Goal: Complete application form: Complete application form

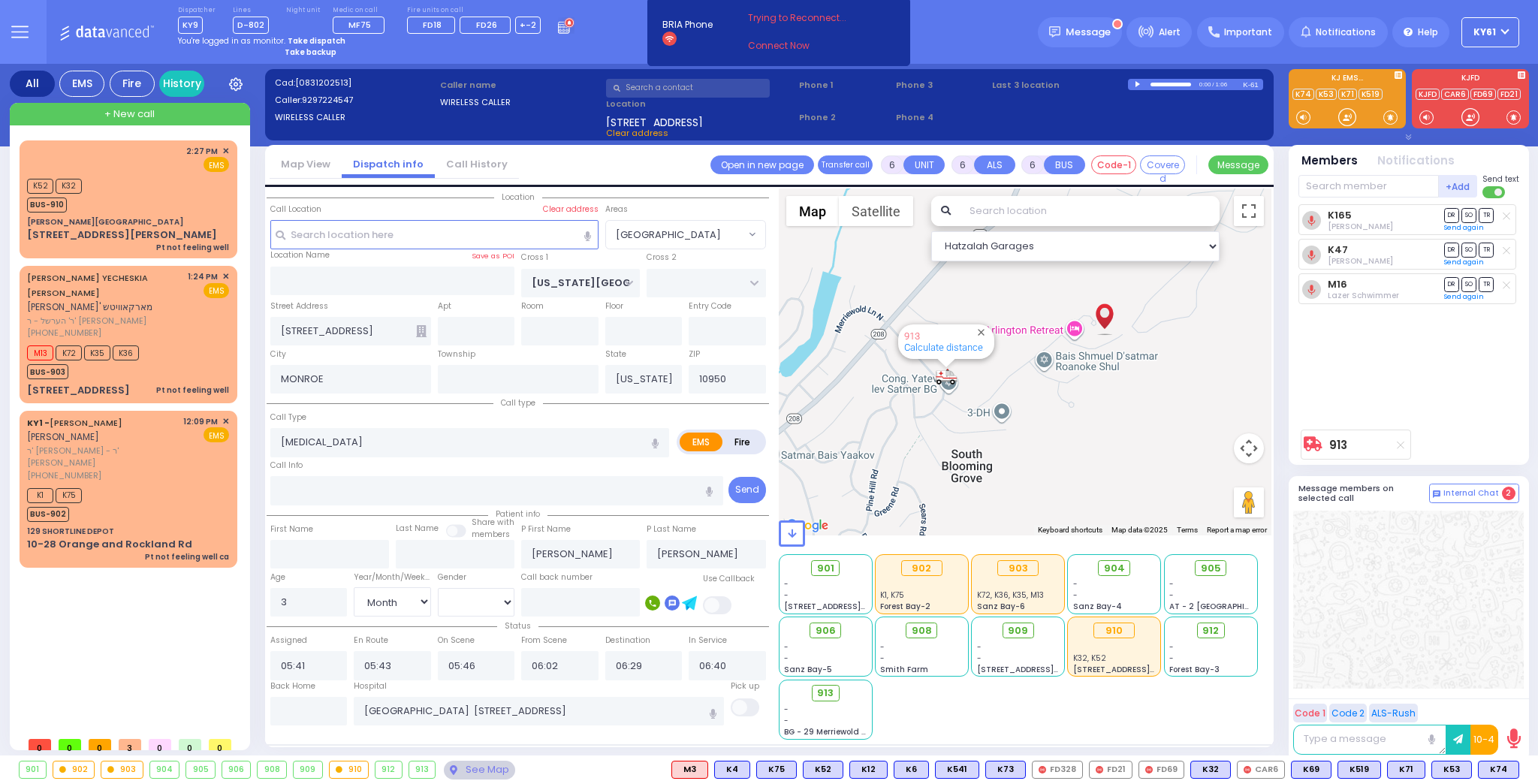
select select "[GEOGRAPHIC_DATA]"
select select "Month"
select select "[DEMOGRAPHIC_DATA]"
click at [126, 484] on div "K1 K75 BUS-902" at bounding box center [127, 503] width 202 height 38
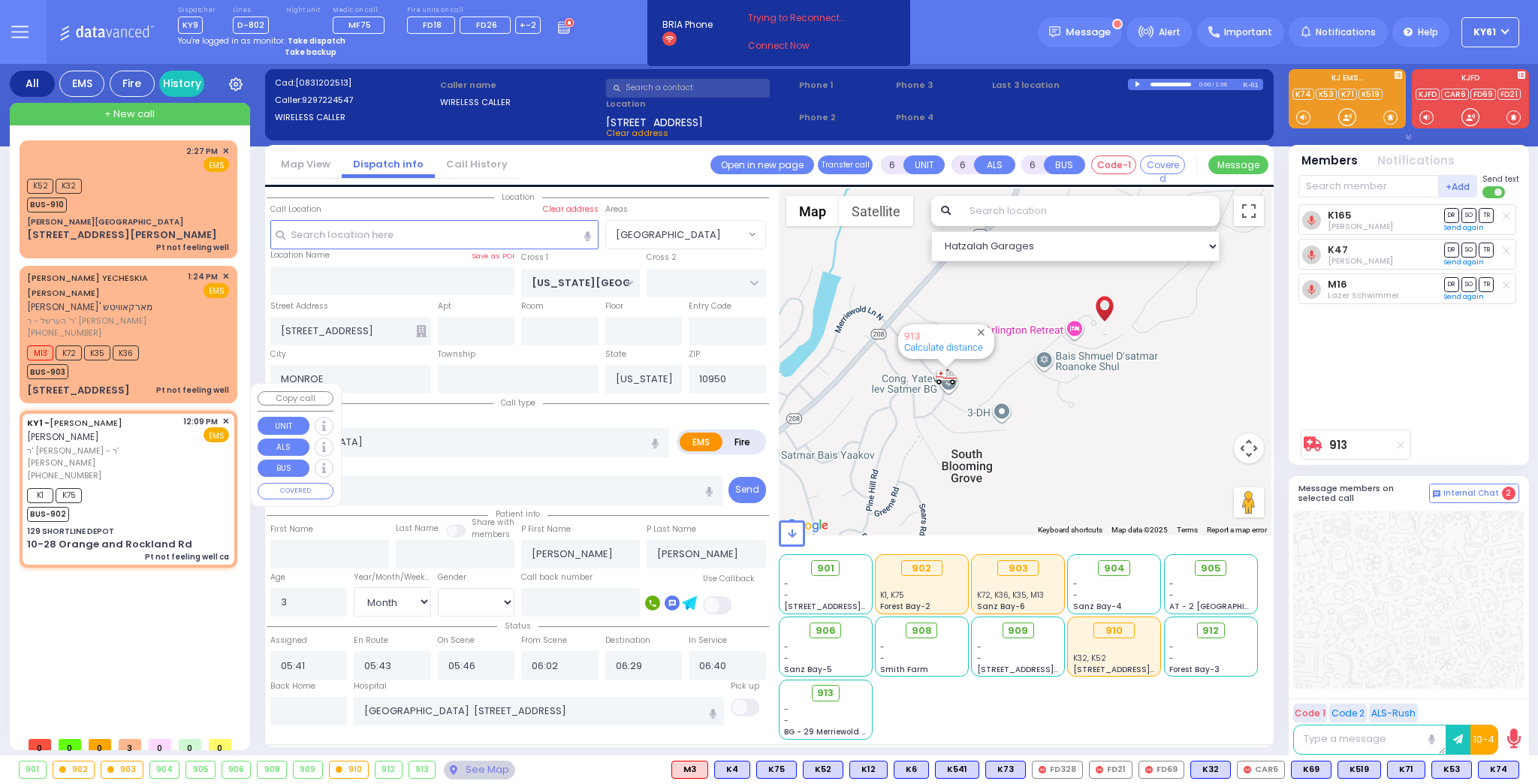
type input "1"
type input "0"
type input "1"
select select
type input "Pt not feeling well ca"
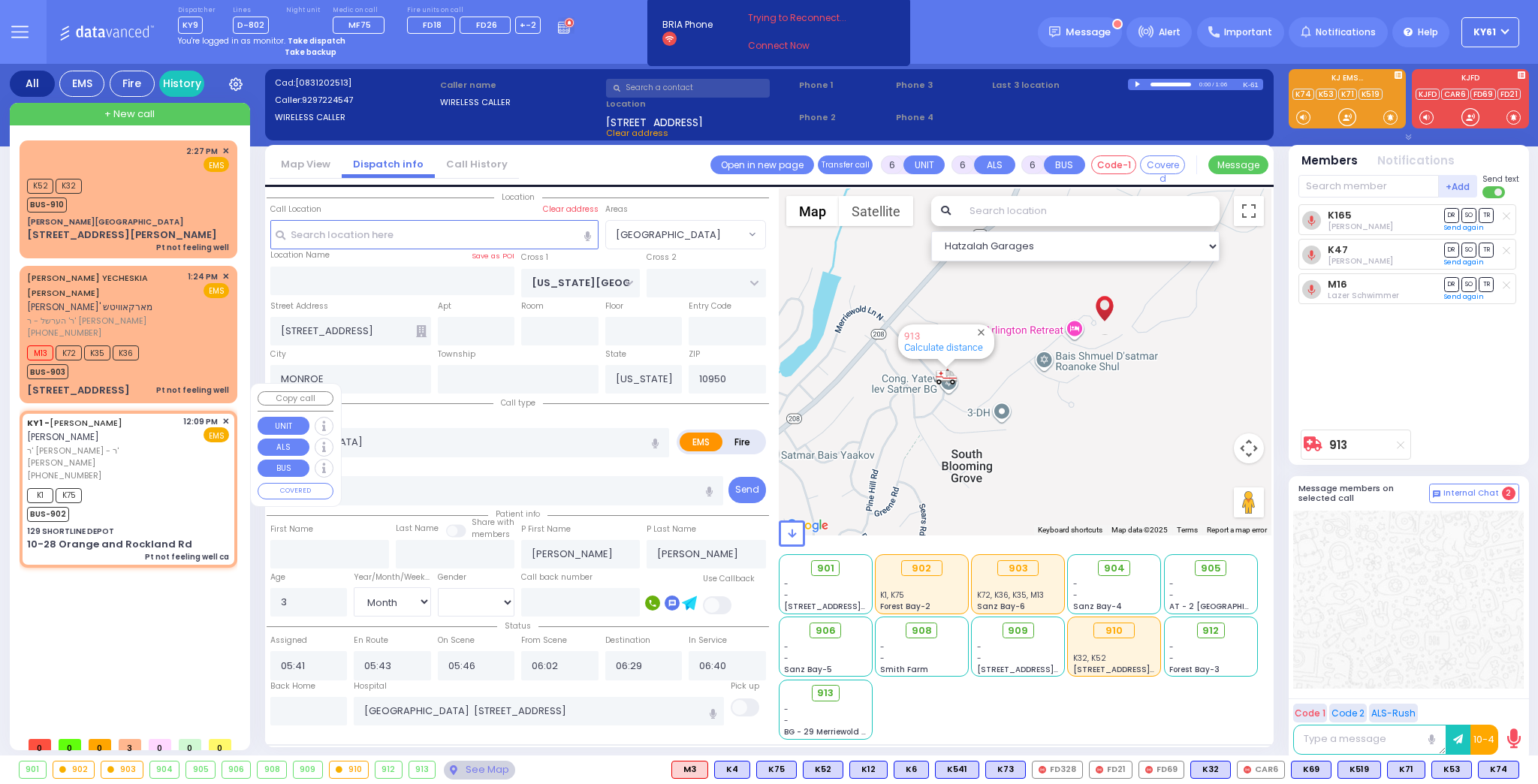
radio input "true"
type input "[PERSON_NAME]"
type input "STEINBERG"
select select
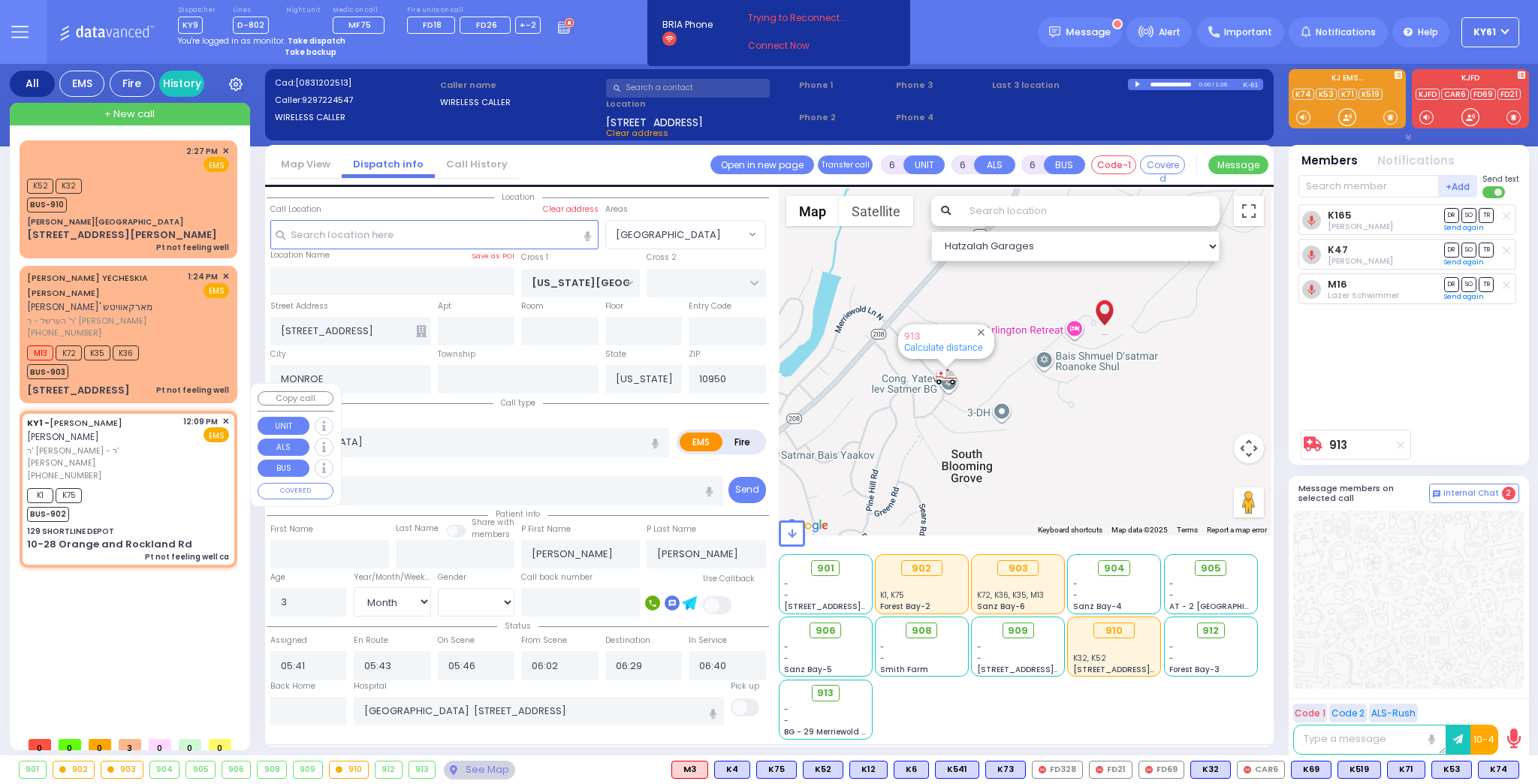
type input "12:09"
type input "12:15"
select select "Hatzalah Garages"
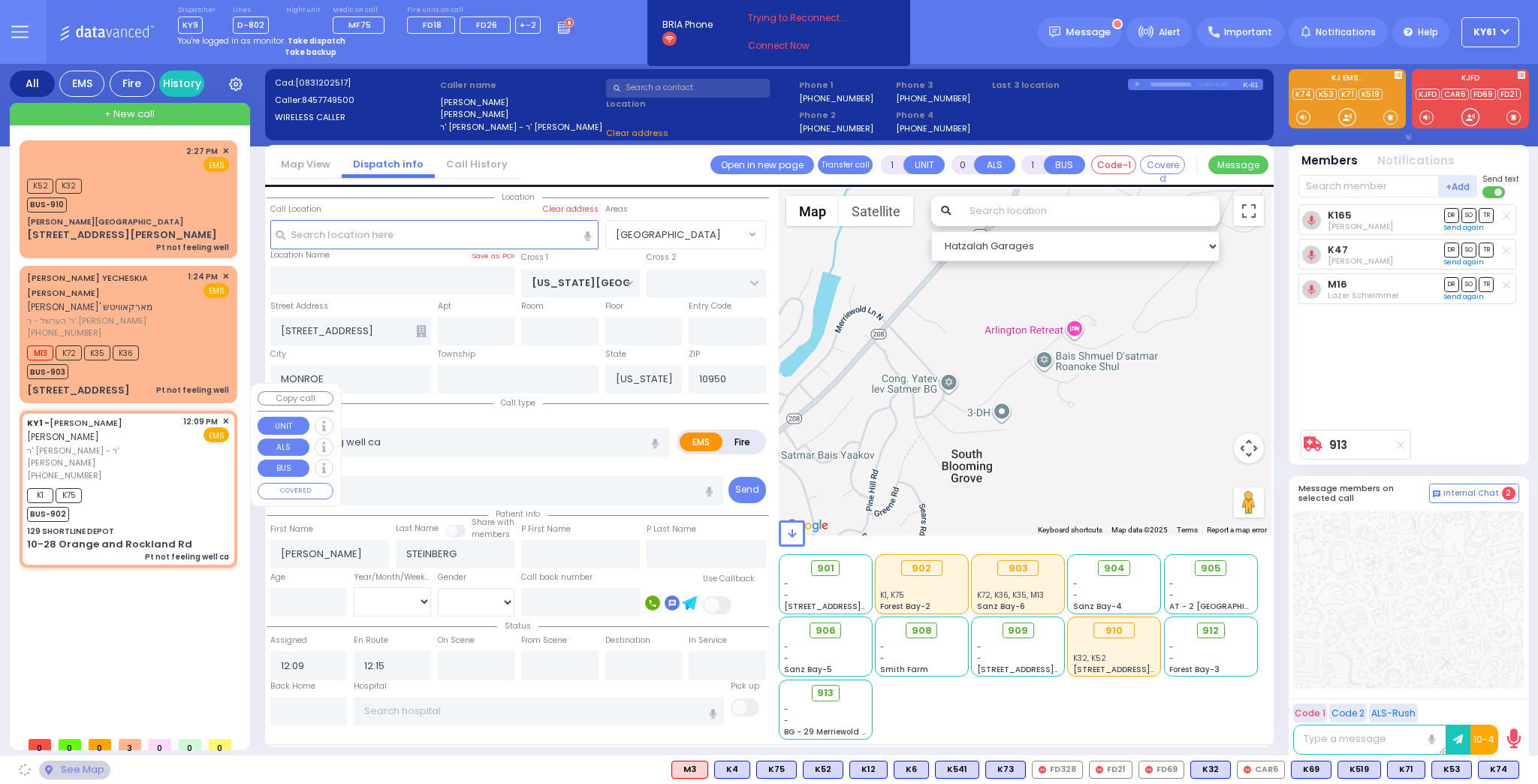
type input "129 SHORTLINE DEPOT"
type input "10-28 Orange and Rockland Rd"
type input "Monroe"
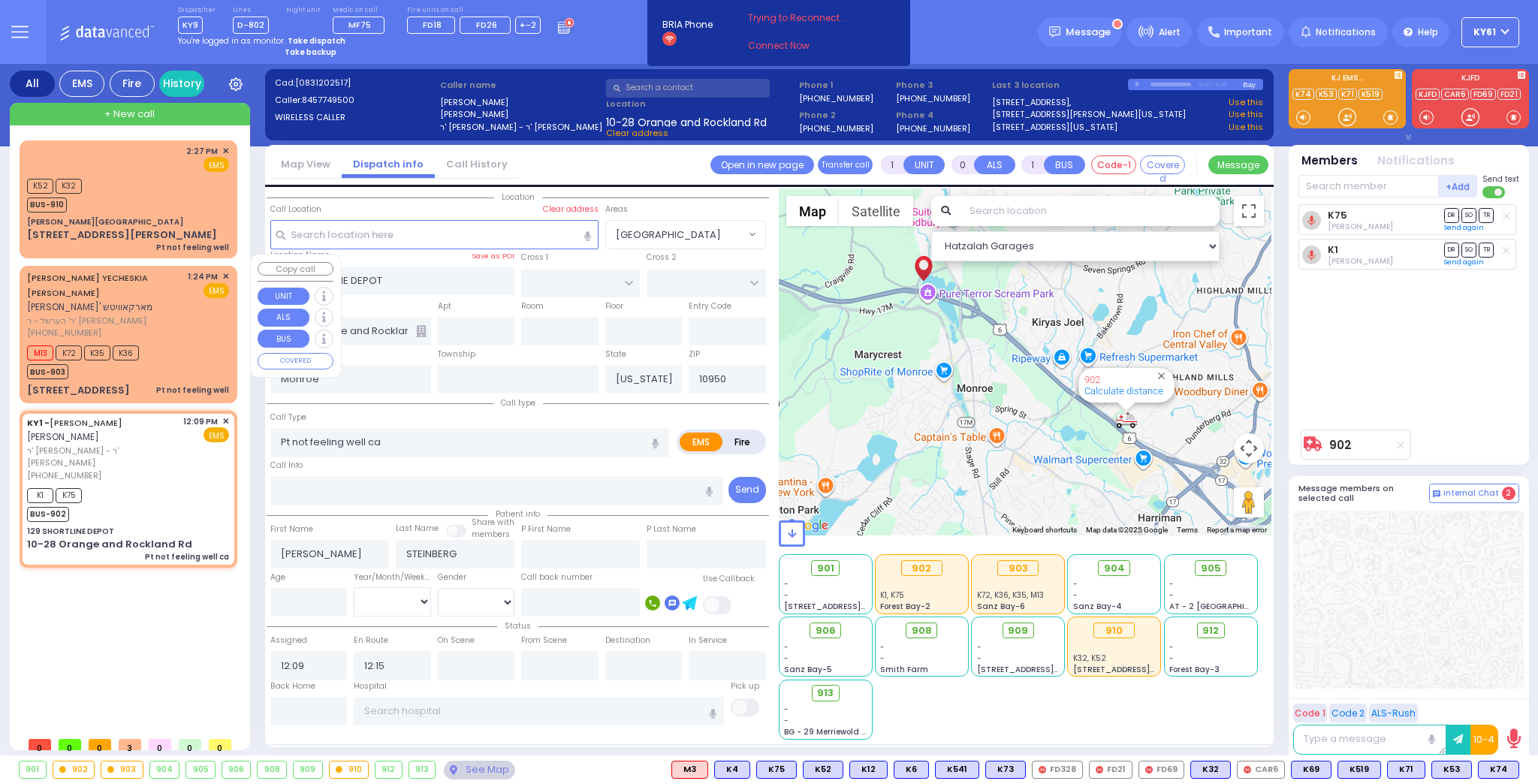
click at [161, 327] on div "[PHONE_NUMBER]" at bounding box center [105, 333] width 156 height 13
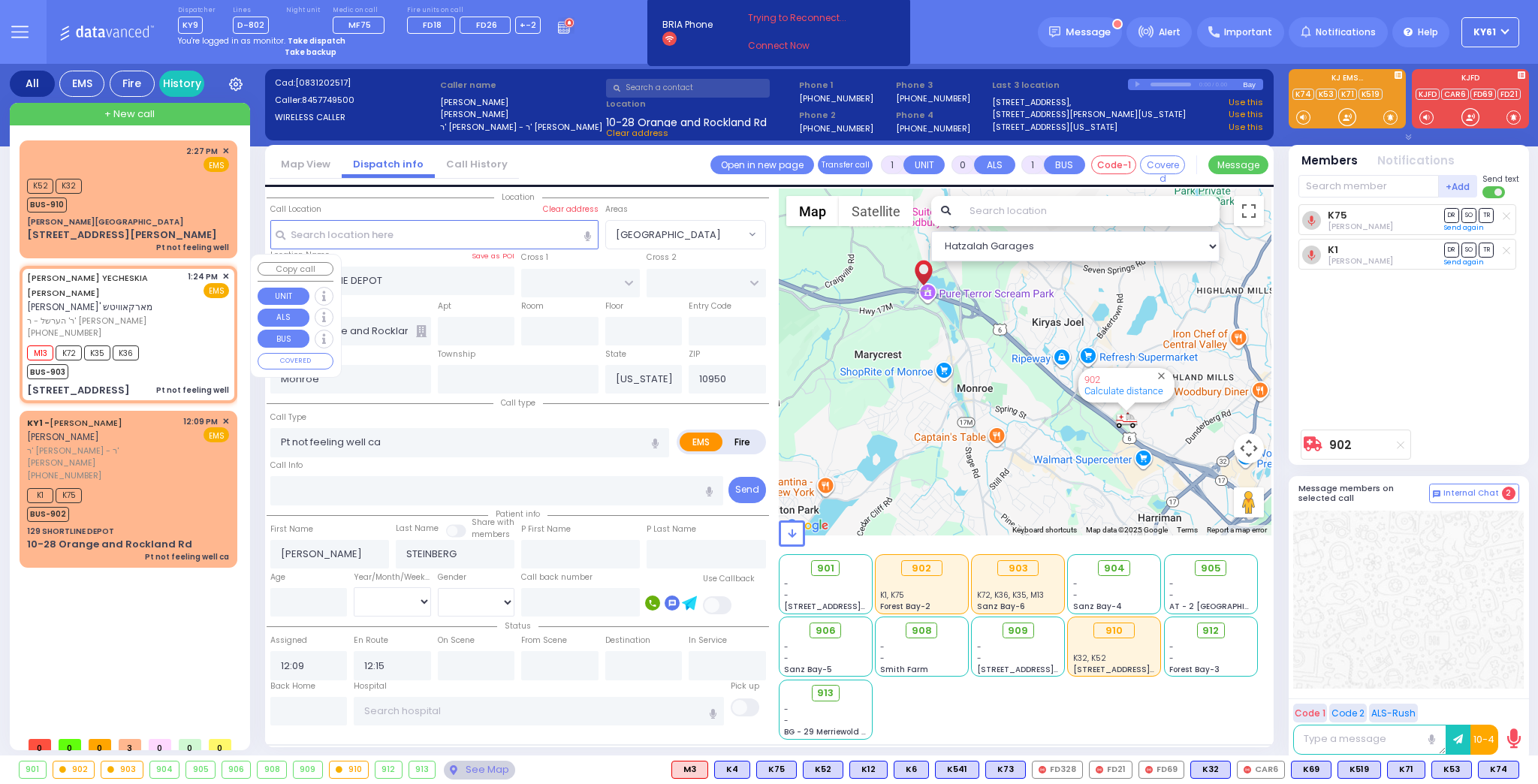
select select
type input "Pt not feeling well"
radio input "true"
type input "[PERSON_NAME]"
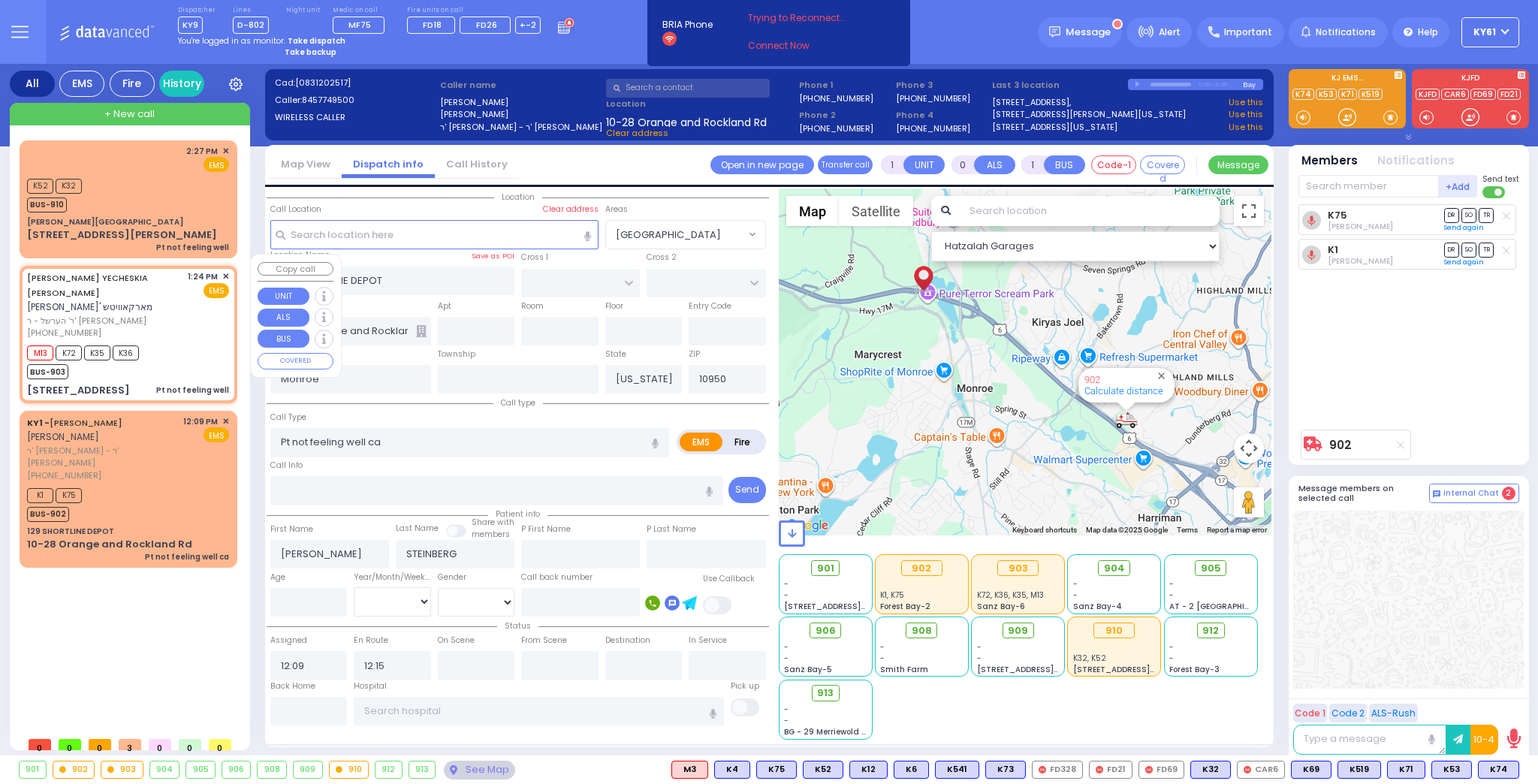
type input "70"
select select "Year"
select select "[DEMOGRAPHIC_DATA]"
type input "13:24"
type input "13:26"
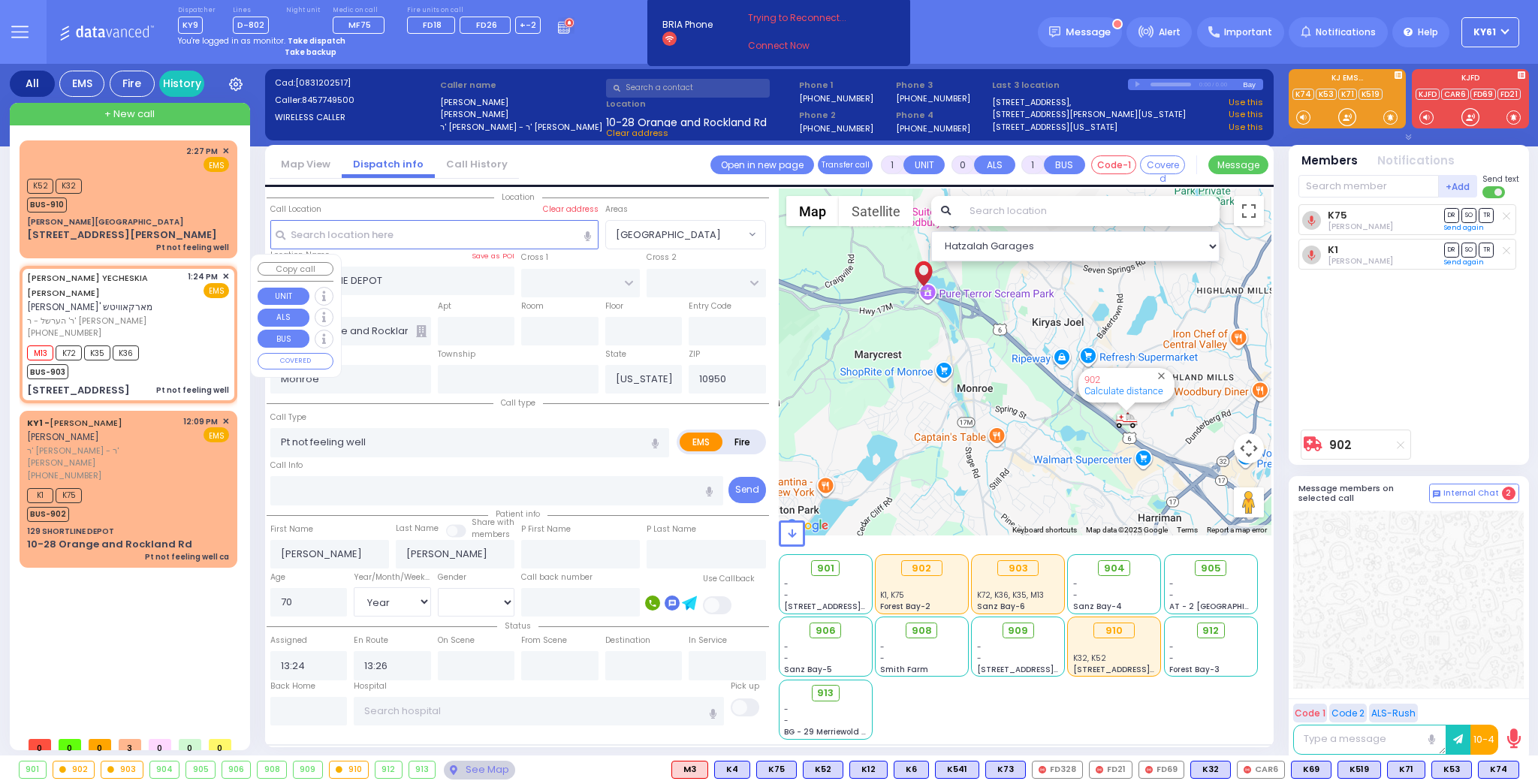
select select "Hatzalah Garages"
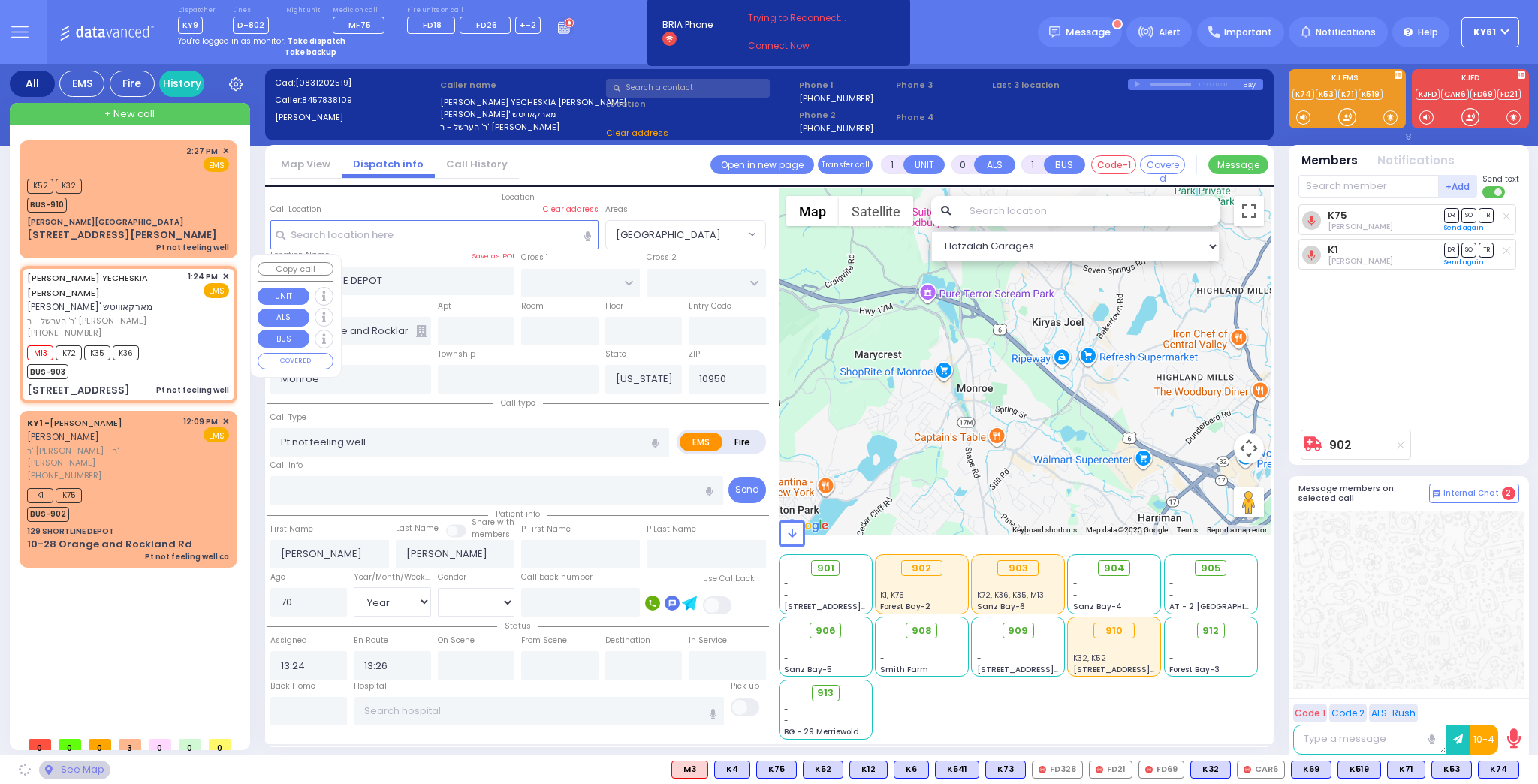
type input "APTA WAY"
type input "[PERSON_NAME] DR"
type input "[STREET_ADDRESS]"
type input "302"
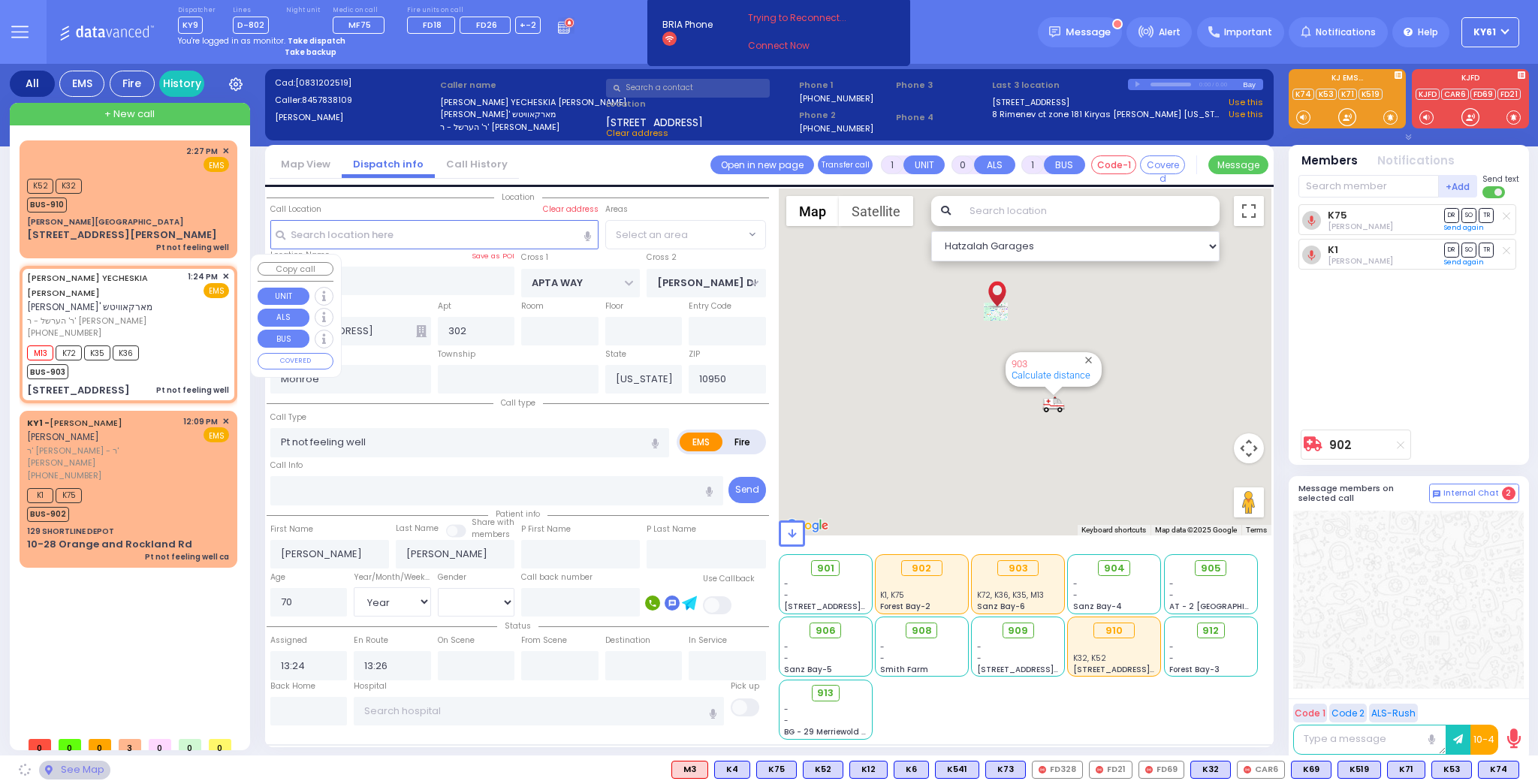
select select "SECTION 1"
